Goal: Information Seeking & Learning: Learn about a topic

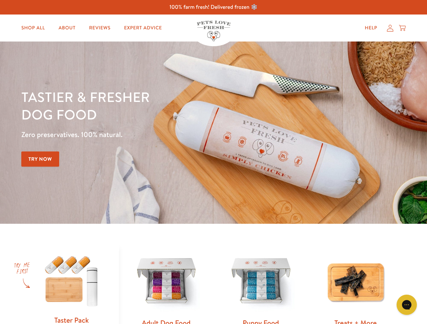
click at [213, 162] on div "Tastier & fresher dog food Zero preservatives. 100% natural. Try Now" at bounding box center [149, 132] width 256 height 89
click at [406, 305] on icon "Gorgias live chat" at bounding box center [406, 305] width 6 height 6
